Goal: Transaction & Acquisition: Purchase product/service

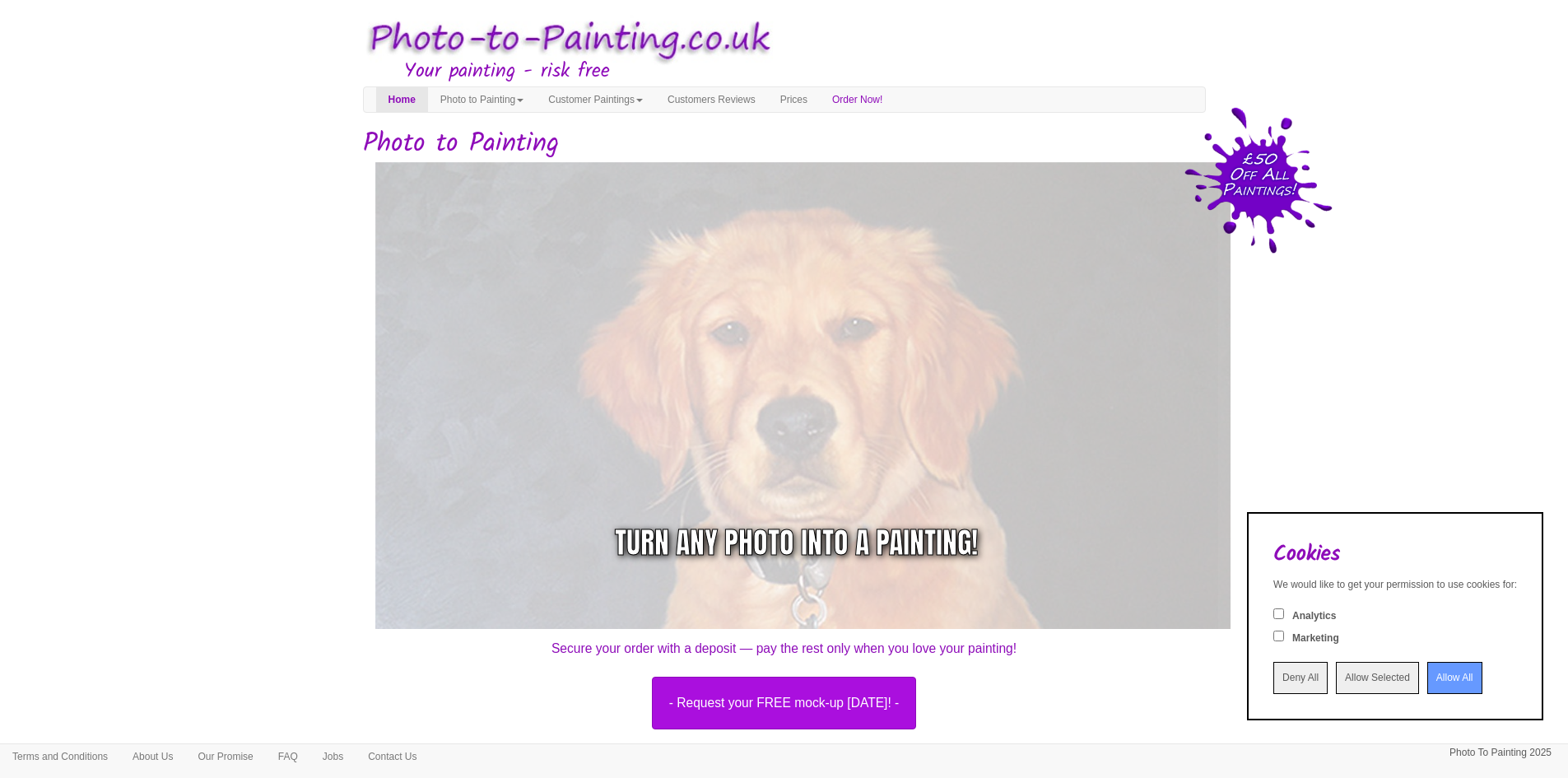
scroll to position [641, 0]
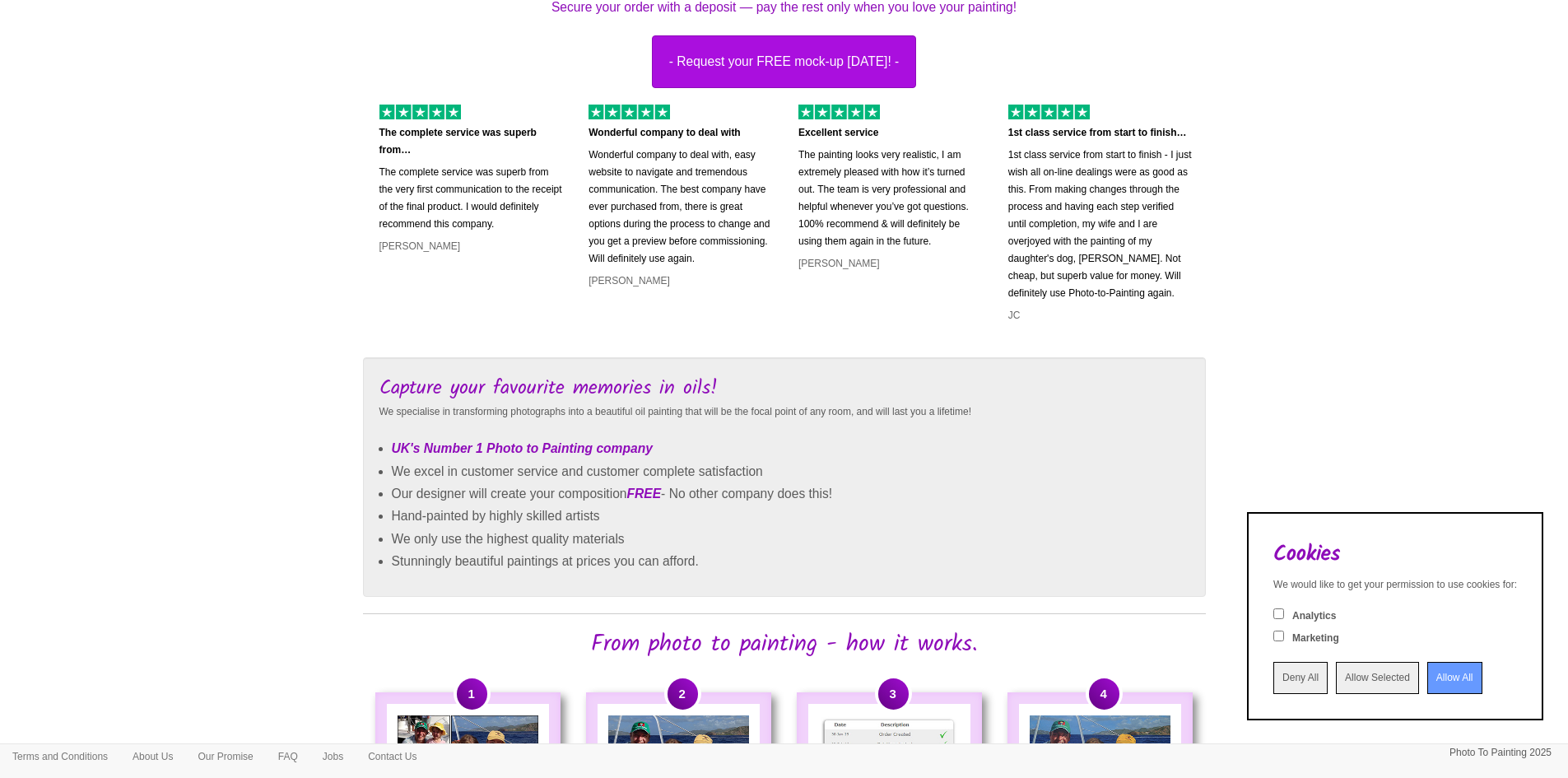
click at [1451, 675] on input "Allow All" at bounding box center [1455, 677] width 55 height 32
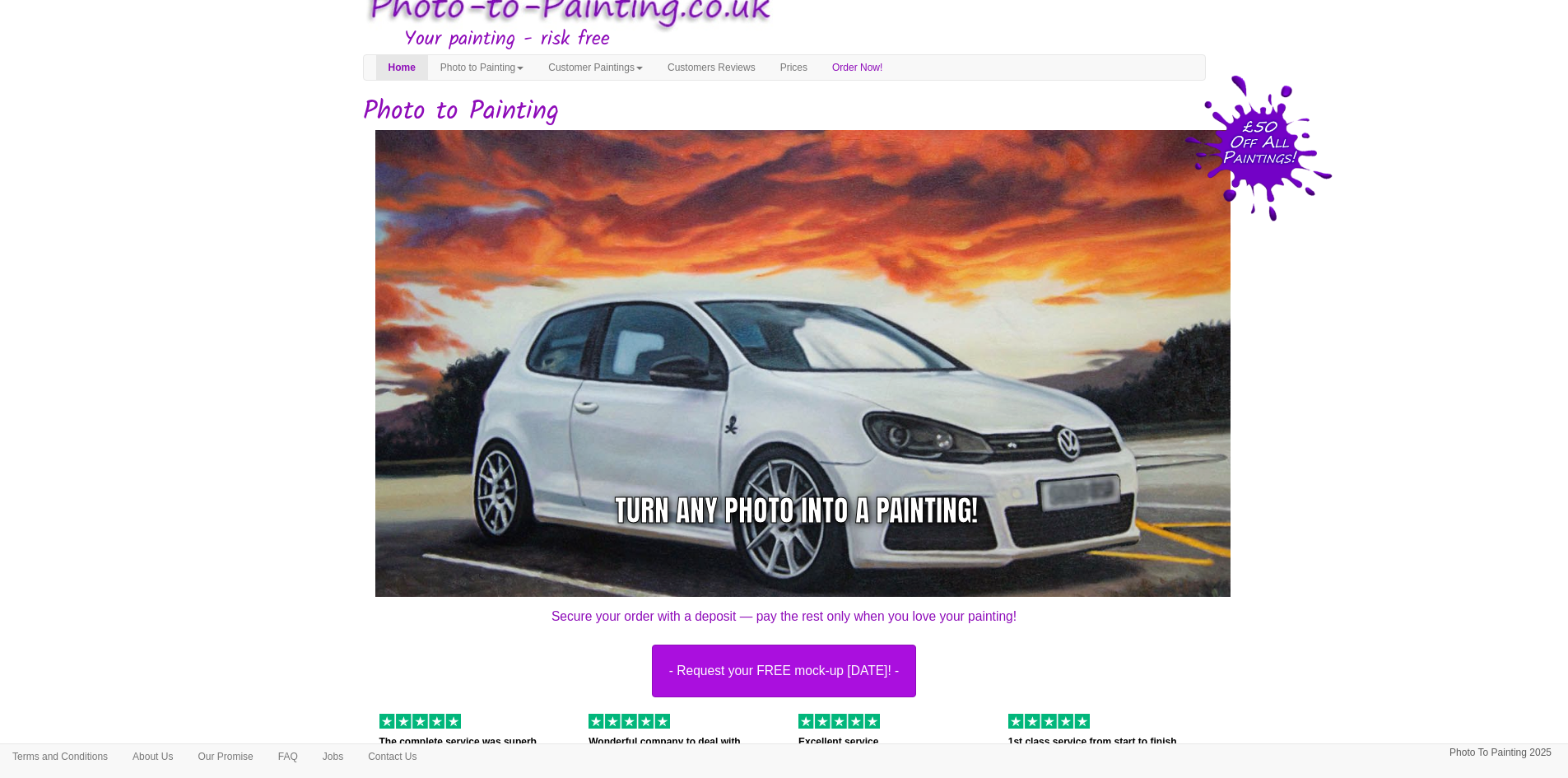
scroll to position [0, 0]
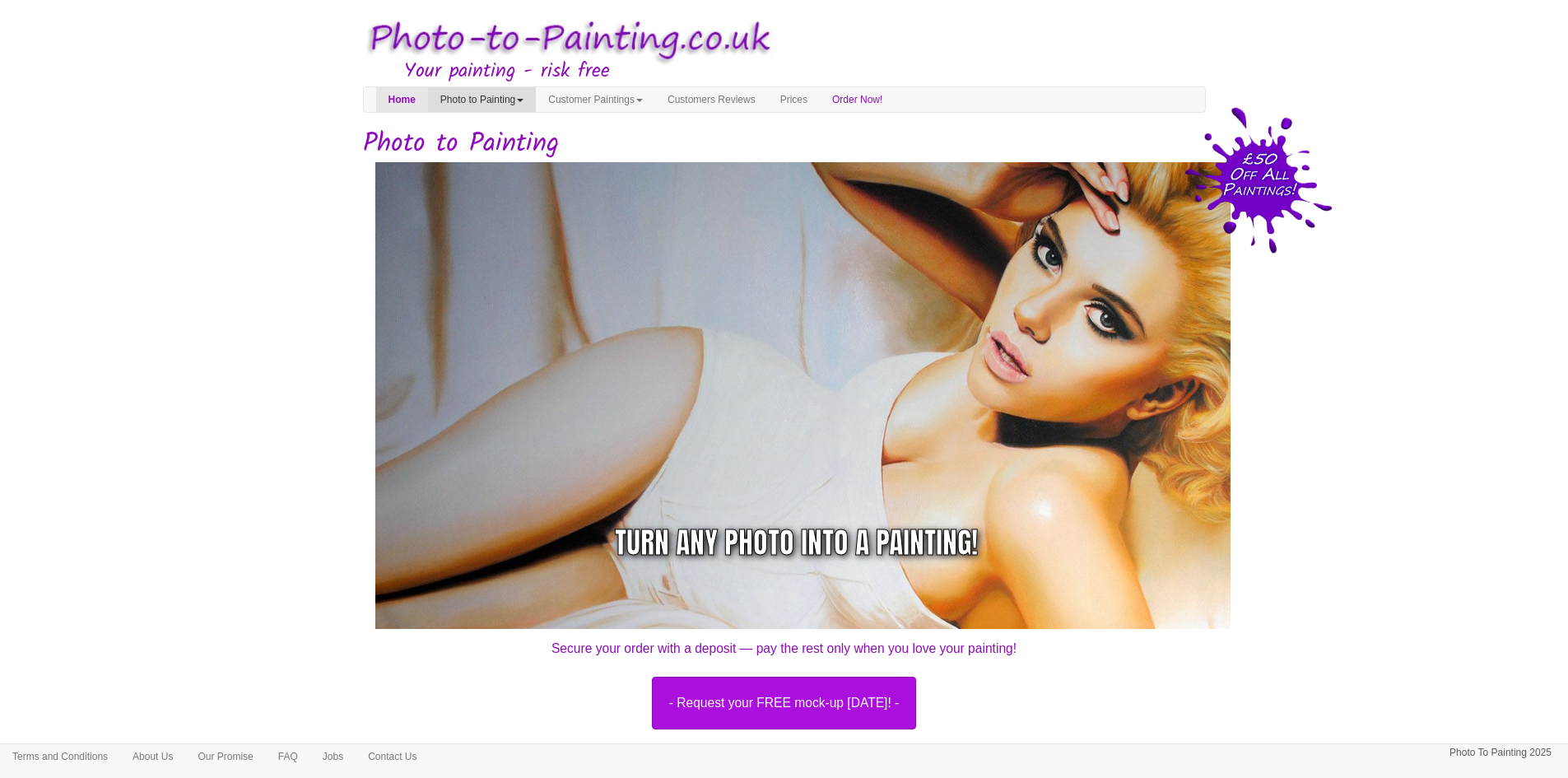
click at [533, 98] on link "Photo to Painting" at bounding box center [481, 99] width 108 height 24
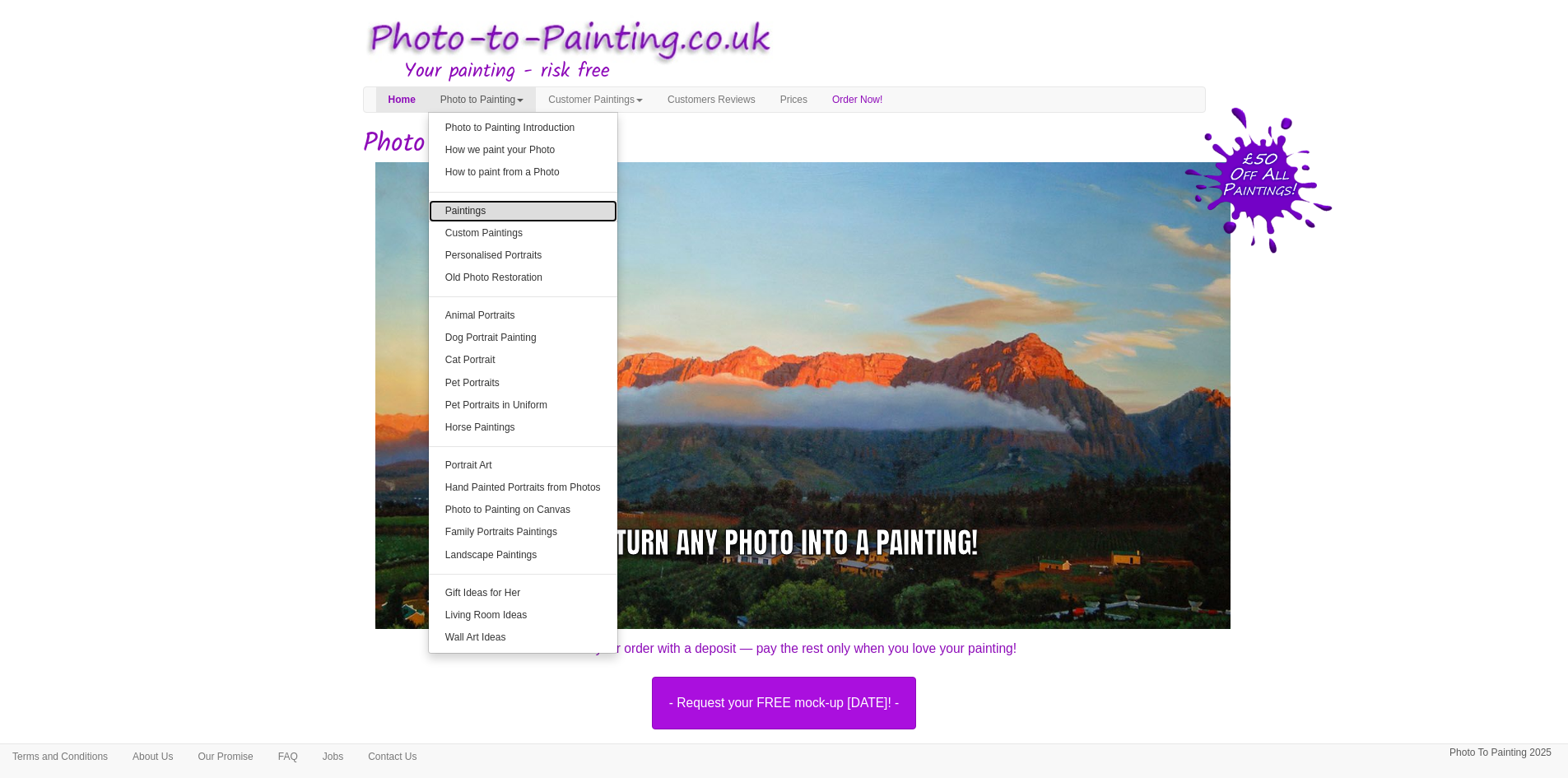
click at [518, 209] on link "Paintings" at bounding box center [523, 211] width 189 height 23
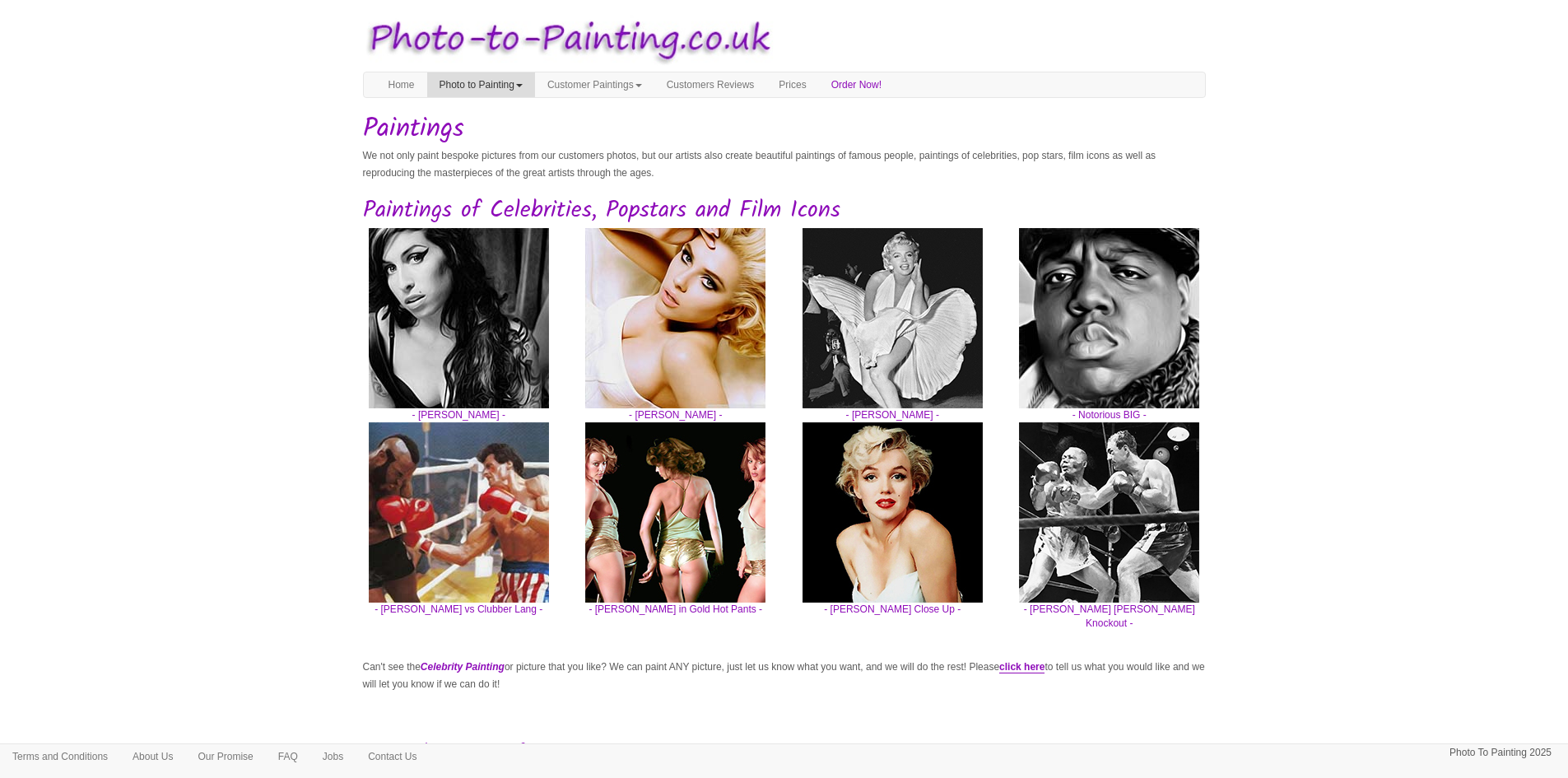
click at [527, 84] on link "Photo to Painting" at bounding box center [480, 84] width 108 height 24
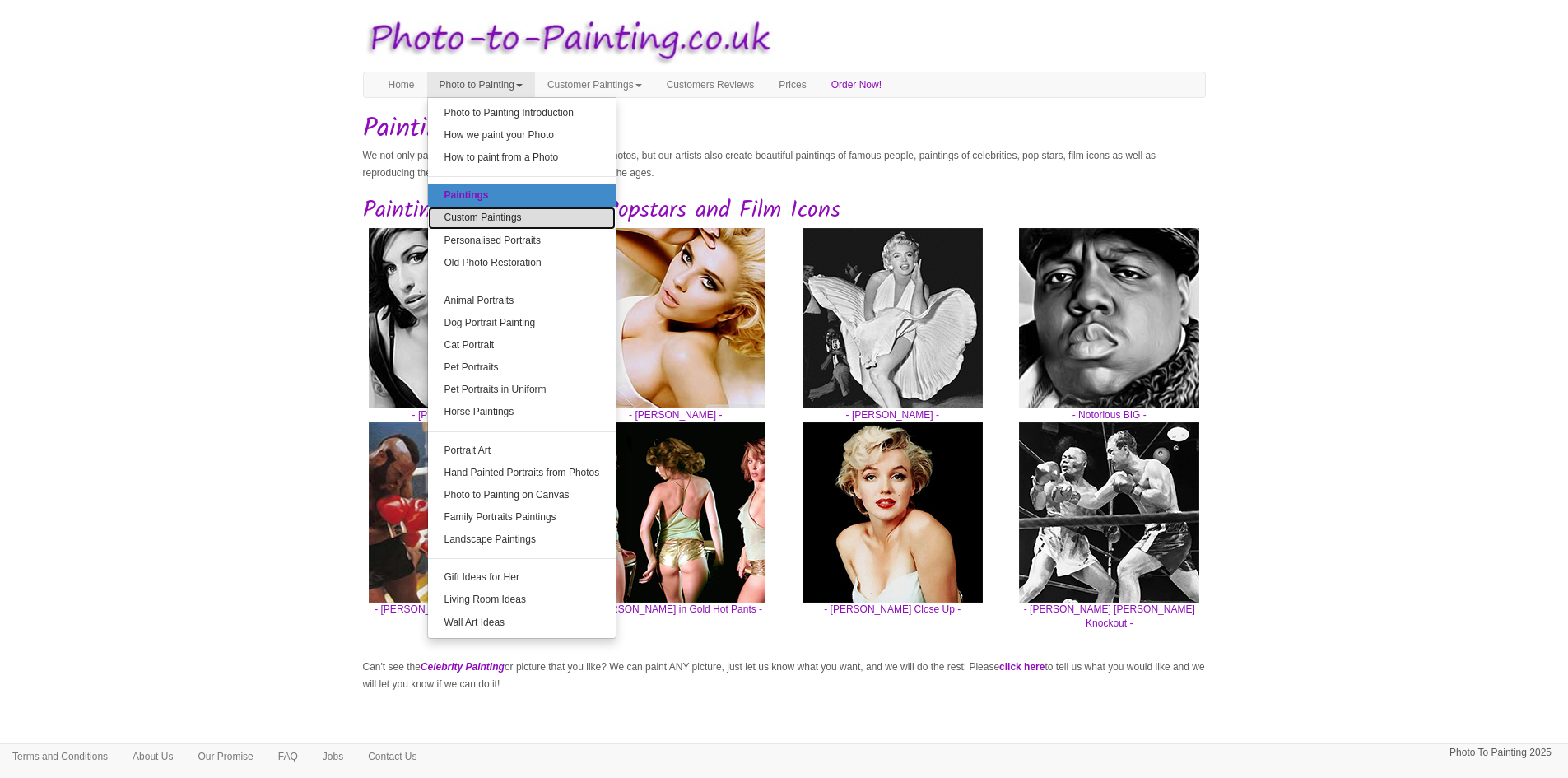
click at [509, 217] on link "Custom Paintings" at bounding box center [522, 218] width 189 height 23
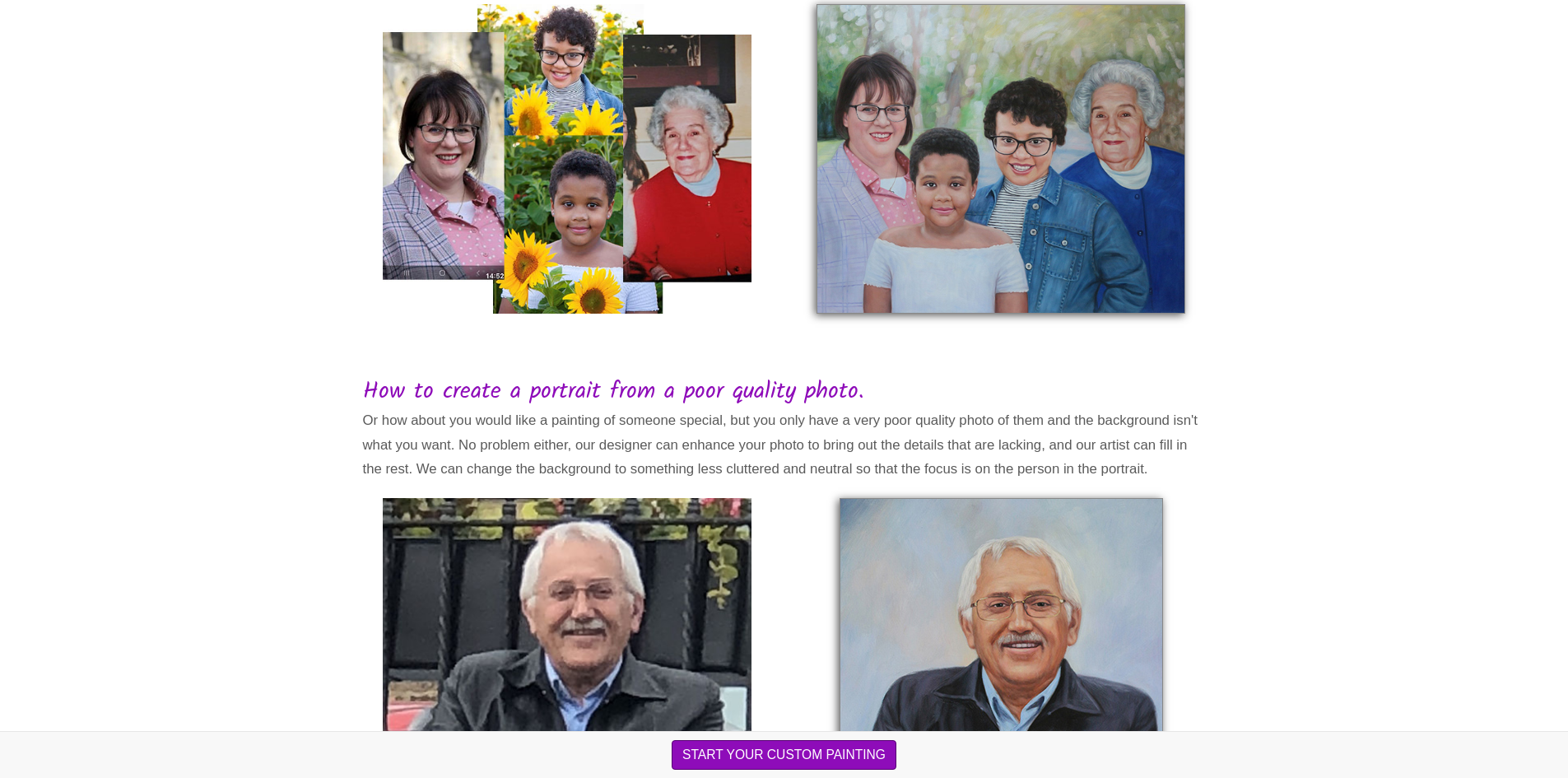
scroll to position [329, 0]
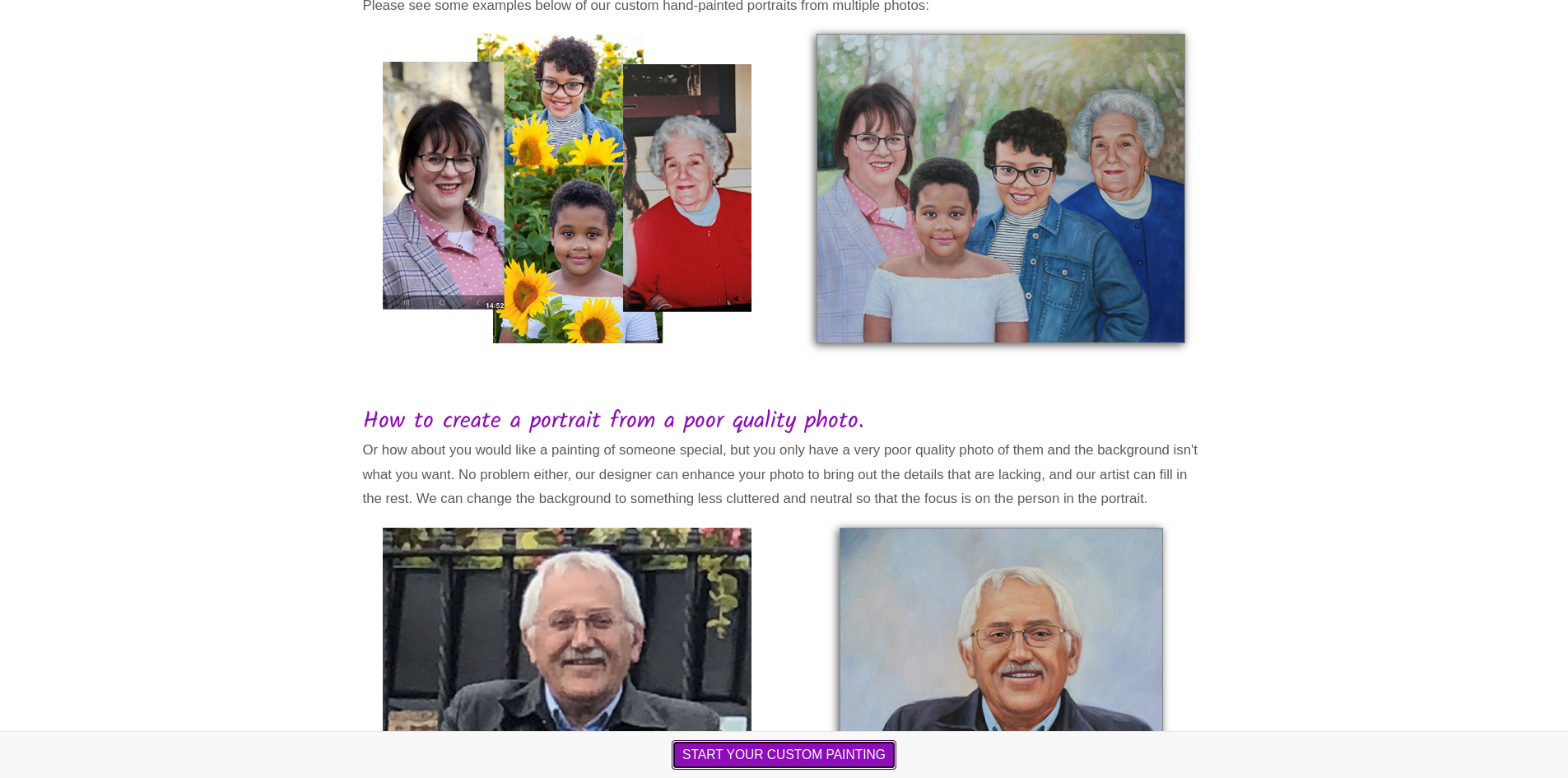
click at [792, 756] on button "START YOUR CUSTOM PAINTING" at bounding box center [784, 754] width 225 height 30
